Goal: Navigation & Orientation: Find specific page/section

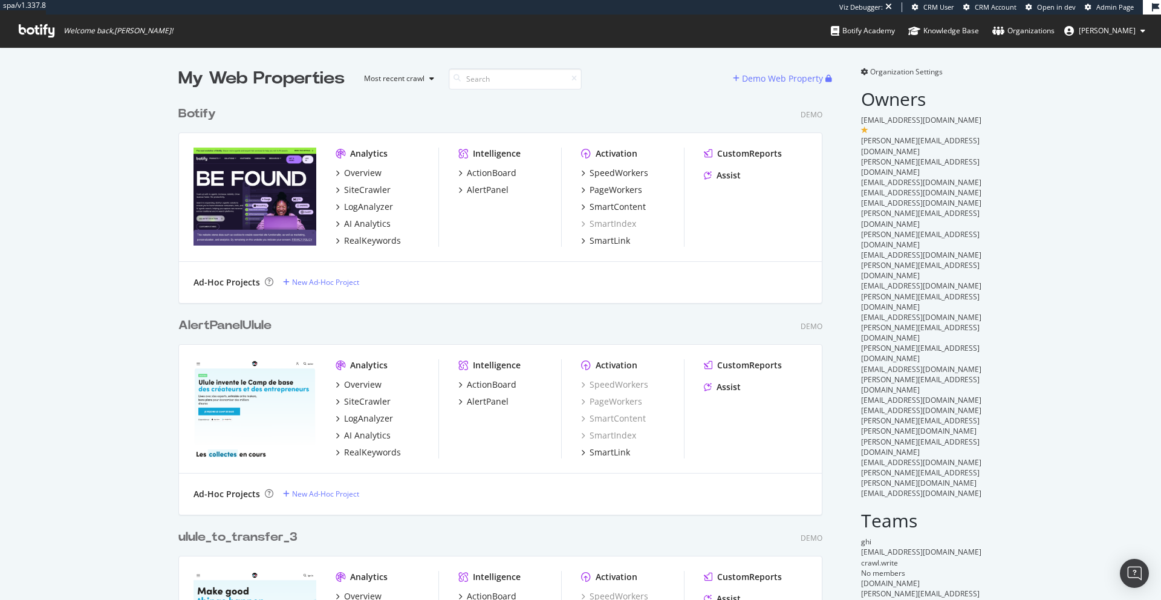
scroll to position [1260, 644]
click at [1105, 8] on span "Admin Page" at bounding box center [1114, 6] width 37 height 9
